Goal: Check status: Check status

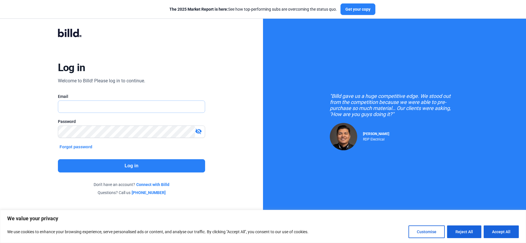
type input "[PERSON_NAME][EMAIL_ADDRESS][DOMAIN_NAME]"
click at [148, 163] on button "Log in" at bounding box center [131, 165] width 147 height 13
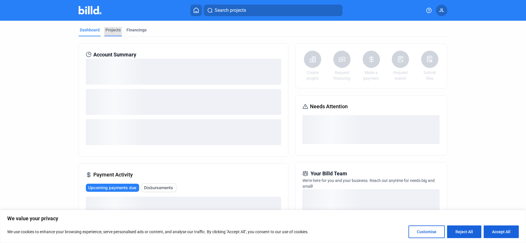
click at [113, 30] on div "Projects" at bounding box center [112, 30] width 15 height 6
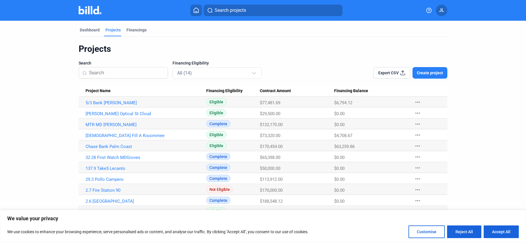
drag, startPoint x: 355, startPoint y: 147, endPoint x: 334, endPoint y: 147, distance: 20.4
click at [336, 147] on div "$63,259.86" at bounding box center [371, 146] width 74 height 5
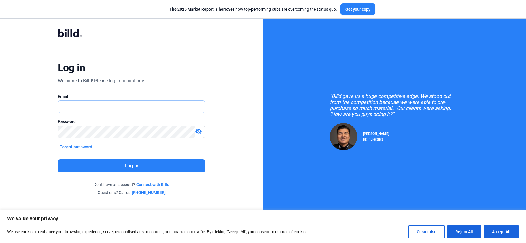
type input "[PERSON_NAME][EMAIL_ADDRESS][DOMAIN_NAME]"
click at [164, 165] on button "Log in" at bounding box center [131, 165] width 147 height 13
